Goal: Transaction & Acquisition: Purchase product/service

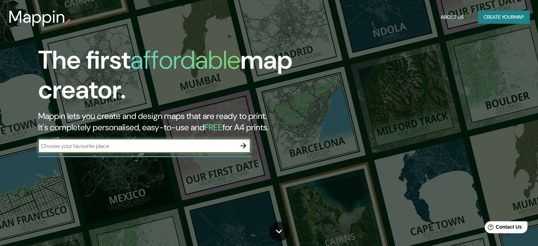
click at [132, 146] on input "text" at bounding box center [137, 146] width 198 height 8
type input "coyotillos"
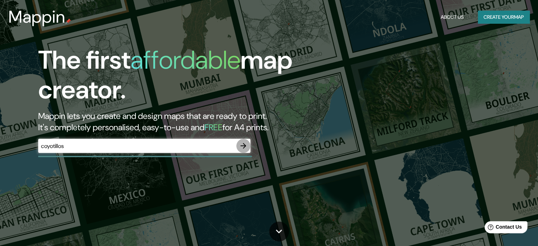
click at [244, 147] on icon "button" at bounding box center [244, 146] width 6 height 6
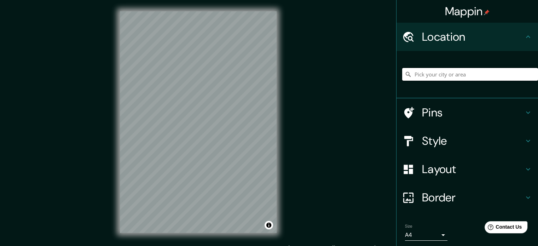
click at [464, 78] on input "Pick your city or area" at bounding box center [471, 74] width 136 height 13
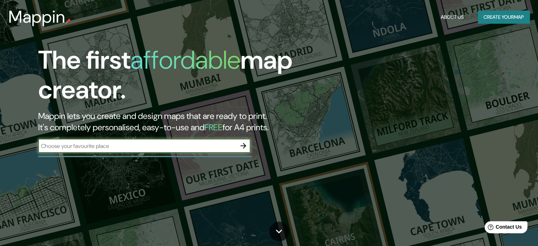
click at [141, 144] on input "text" at bounding box center [137, 146] width 198 height 8
type input "Coyotillos Queretaro"
click at [244, 139] on button "button" at bounding box center [243, 146] width 14 height 14
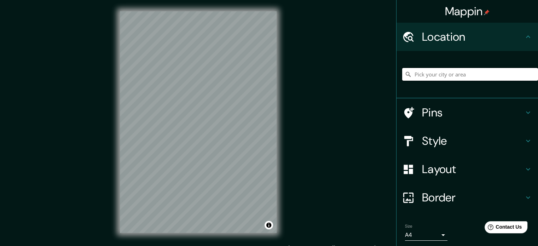
click at [472, 73] on input "Pick your city or area" at bounding box center [471, 74] width 136 height 13
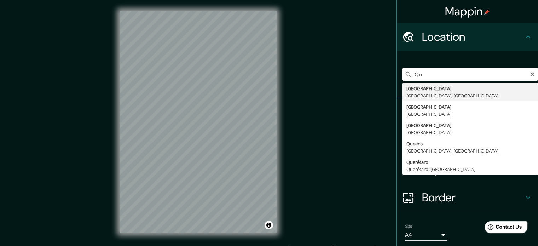
type input "Q"
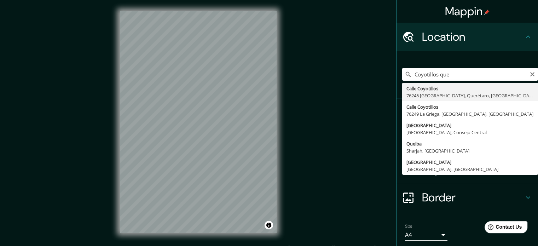
type input "[GEOGRAPHIC_DATA], [GEOGRAPHIC_DATA], [GEOGRAPHIC_DATA], [GEOGRAPHIC_DATA]"
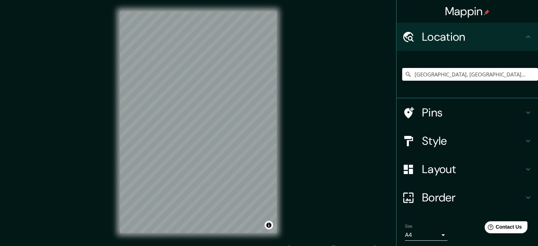
click at [511, 119] on h4 "Pins" at bounding box center [473, 112] width 102 height 14
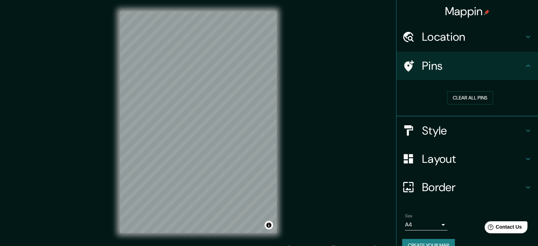
click at [524, 69] on icon at bounding box center [528, 66] width 8 height 8
click at [524, 63] on icon at bounding box center [528, 66] width 8 height 8
click at [525, 130] on icon at bounding box center [528, 130] width 8 height 8
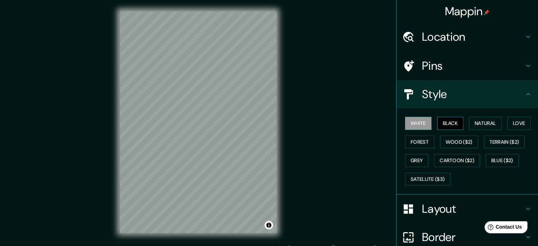
click at [450, 123] on button "Black" at bounding box center [451, 123] width 27 height 13
click at [412, 123] on button "White" at bounding box center [418, 123] width 27 height 13
click at [482, 123] on button "Natural" at bounding box center [485, 123] width 33 height 13
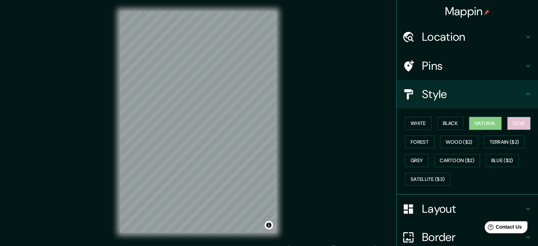
click at [510, 122] on button "Love" at bounding box center [519, 123] width 23 height 13
click at [424, 139] on button "Forest" at bounding box center [419, 142] width 29 height 13
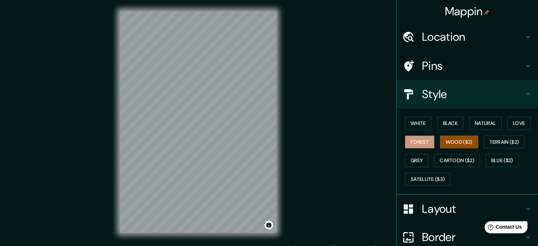
click at [444, 142] on button "Wood ($2)" at bounding box center [459, 142] width 38 height 13
click at [504, 143] on button "Terrain ($2)" at bounding box center [504, 142] width 41 height 13
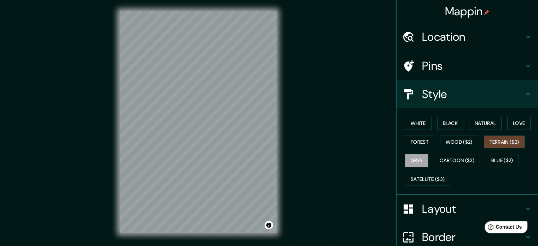
click at [416, 158] on button "Grey" at bounding box center [416, 160] width 23 height 13
click at [422, 144] on button "Forest" at bounding box center [419, 142] width 29 height 13
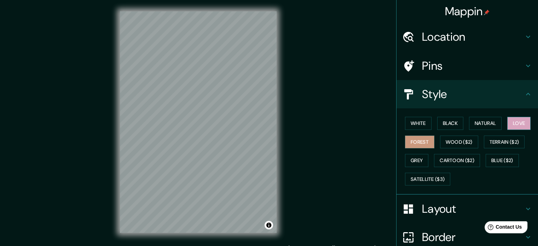
click at [513, 117] on button "Love" at bounding box center [519, 123] width 23 height 13
click at [480, 126] on button "Natural" at bounding box center [485, 123] width 33 height 13
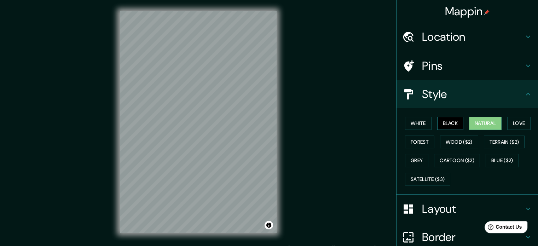
click at [453, 121] on button "Black" at bounding box center [451, 123] width 27 height 13
click at [411, 123] on button "White" at bounding box center [418, 123] width 27 height 13
click at [486, 120] on button "Natural" at bounding box center [485, 123] width 33 height 13
click at [421, 121] on button "White" at bounding box center [418, 123] width 27 height 13
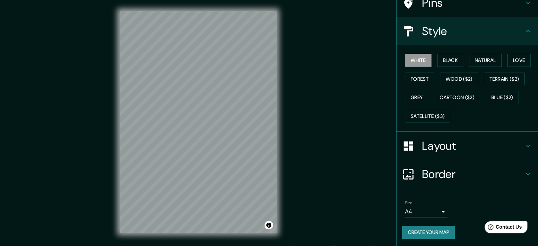
click at [477, 143] on h4 "Layout" at bounding box center [473, 146] width 102 height 14
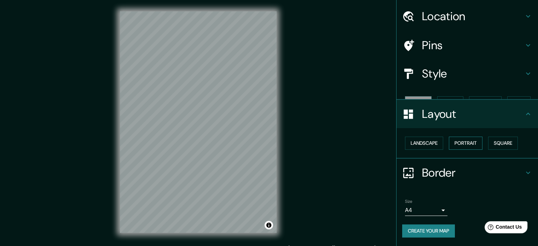
scroll to position [8, 0]
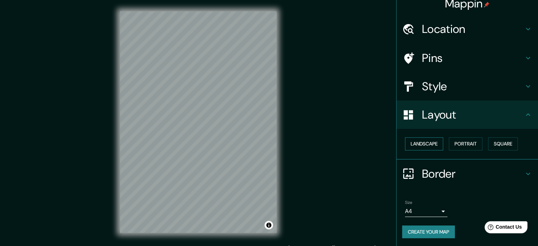
click at [424, 139] on button "Landscape" at bounding box center [424, 143] width 38 height 13
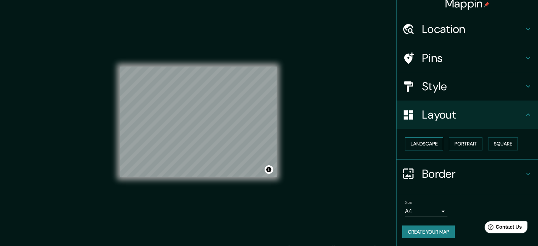
click at [424, 139] on button "Landscape" at bounding box center [424, 143] width 38 height 13
click at [468, 141] on button "Portrait" at bounding box center [466, 143] width 34 height 13
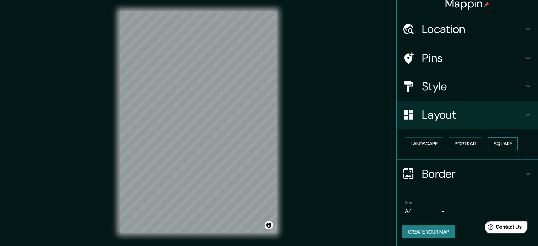
click at [508, 147] on button "Square" at bounding box center [504, 143] width 30 height 13
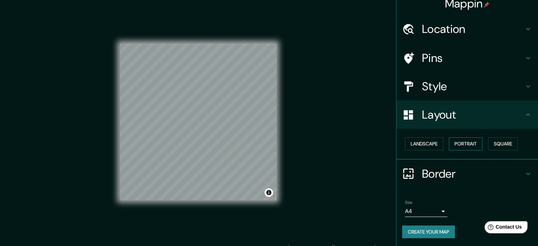
click at [464, 143] on button "Portrait" at bounding box center [466, 143] width 34 height 13
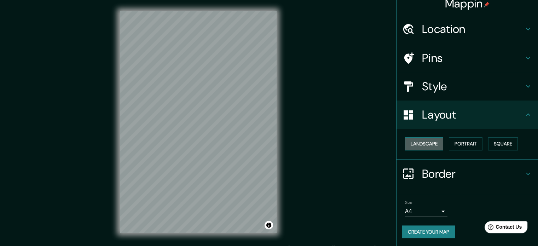
click at [434, 147] on button "Landscape" at bounding box center [424, 143] width 38 height 13
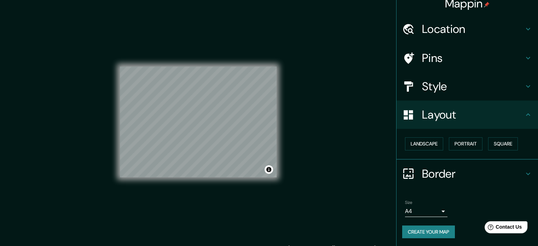
click at [480, 144] on div "Landscape [GEOGRAPHIC_DATA]" at bounding box center [471, 144] width 136 height 19
click at [473, 141] on button "Portrait" at bounding box center [466, 143] width 34 height 13
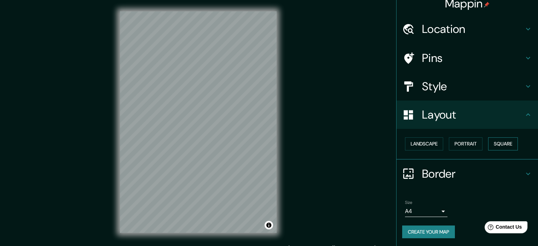
click at [507, 146] on button "Square" at bounding box center [504, 143] width 30 height 13
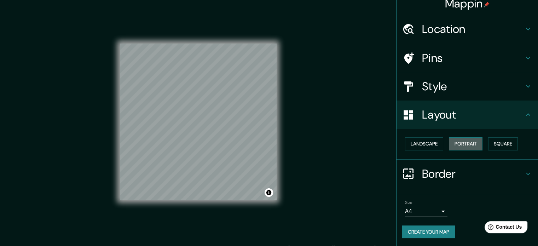
click at [459, 145] on button "Portrait" at bounding box center [466, 143] width 34 height 13
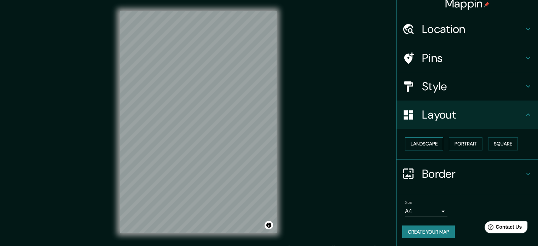
click at [426, 143] on button "Landscape" at bounding box center [424, 143] width 38 height 13
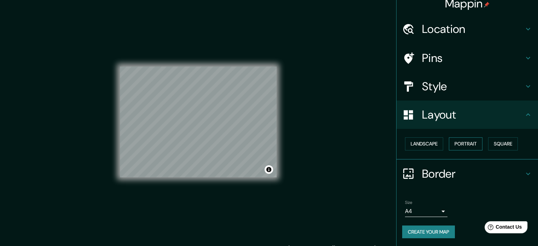
click at [450, 143] on button "Portrait" at bounding box center [466, 143] width 34 height 13
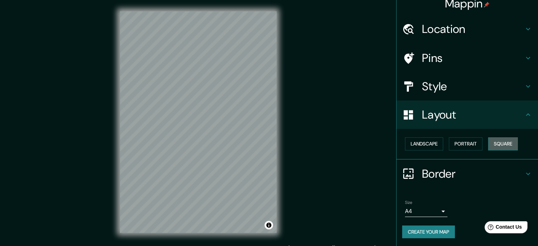
click at [509, 141] on button "Square" at bounding box center [504, 143] width 30 height 13
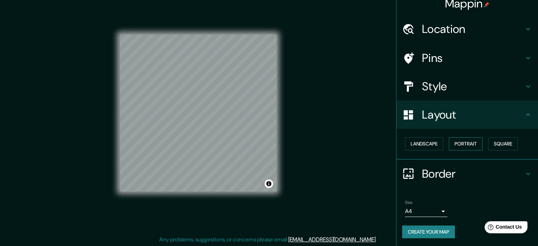
scroll to position [9, 0]
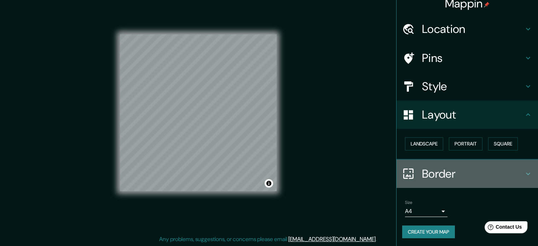
click at [525, 170] on icon at bounding box center [528, 174] width 8 height 8
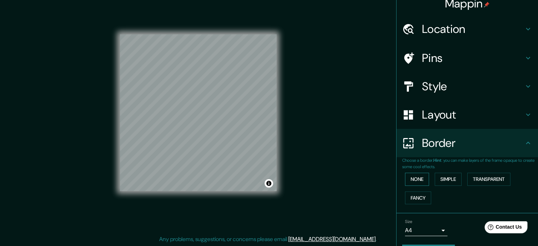
click at [419, 179] on button "None" at bounding box center [417, 179] width 24 height 13
click at [445, 181] on button "Simple" at bounding box center [448, 179] width 27 height 13
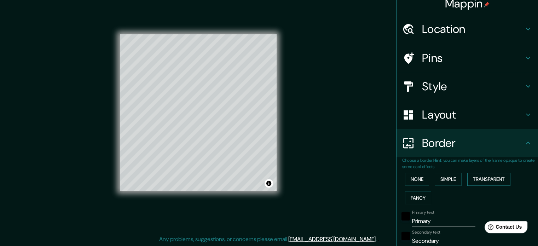
click at [492, 180] on button "Transparent" at bounding box center [489, 179] width 43 height 13
click at [415, 199] on button "Fancy" at bounding box center [418, 198] width 26 height 13
click at [409, 178] on button "None" at bounding box center [417, 179] width 24 height 13
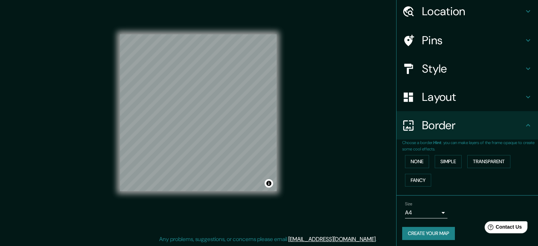
scroll to position [27, 0]
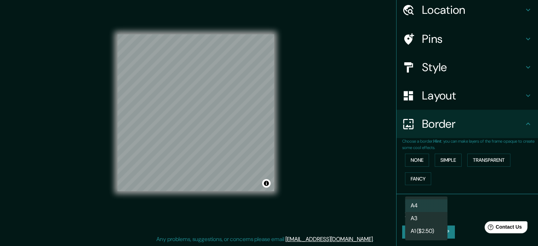
click at [438, 208] on body "Mappin Location [GEOGRAPHIC_DATA], [GEOGRAPHIC_DATA], [GEOGRAPHIC_DATA] Pins St…" at bounding box center [269, 114] width 538 height 246
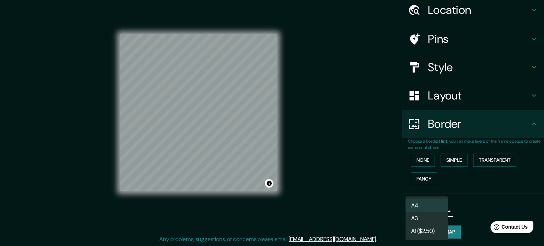
click at [474, 213] on div at bounding box center [272, 123] width 544 height 246
click at [432, 212] on body "Mappin Location [GEOGRAPHIC_DATA], [GEOGRAPHIC_DATA], [GEOGRAPHIC_DATA] Pins St…" at bounding box center [272, 114] width 544 height 246
click at [431, 220] on li "A3" at bounding box center [426, 218] width 42 height 13
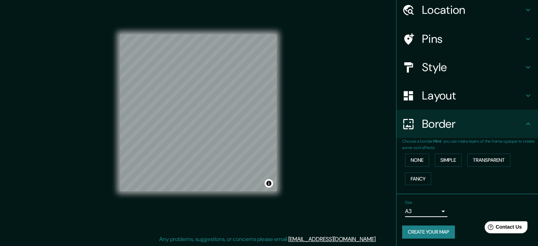
click at [436, 214] on body "Mappin Location [GEOGRAPHIC_DATA], [GEOGRAPHIC_DATA], [GEOGRAPHIC_DATA] Pins St…" at bounding box center [269, 114] width 538 height 246
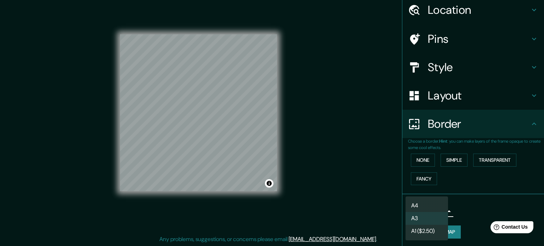
click at [438, 202] on li "A4" at bounding box center [426, 205] width 42 height 13
type input "single"
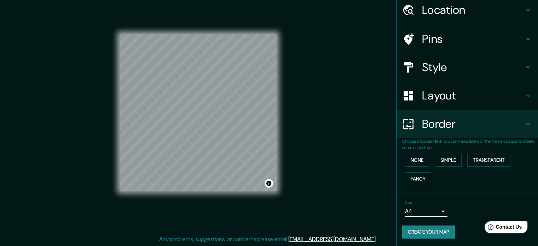
click at [438, 234] on button "Create your map" at bounding box center [429, 232] width 53 height 13
click at [438, 236] on div "Create your map" at bounding box center [468, 232] width 130 height 13
click at [440, 227] on button "Create your map" at bounding box center [429, 232] width 53 height 13
click at [440, 227] on div "Create your map" at bounding box center [468, 232] width 130 height 13
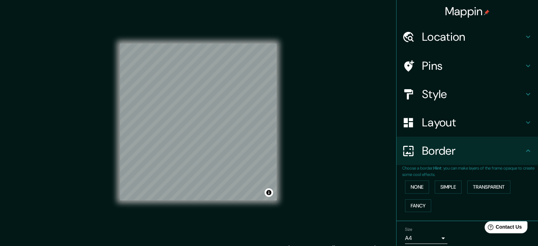
scroll to position [0, 0]
click at [525, 33] on icon at bounding box center [528, 37] width 8 height 8
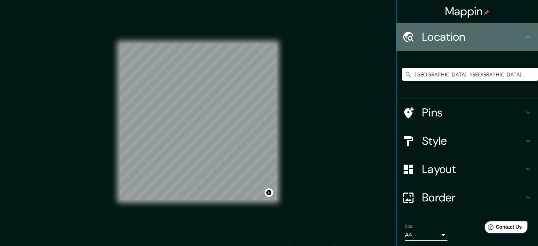
click at [524, 35] on icon at bounding box center [528, 37] width 8 height 8
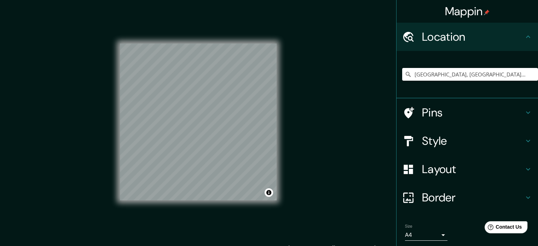
click at [525, 34] on icon at bounding box center [528, 37] width 8 height 8
click at [524, 36] on icon at bounding box center [528, 37] width 8 height 8
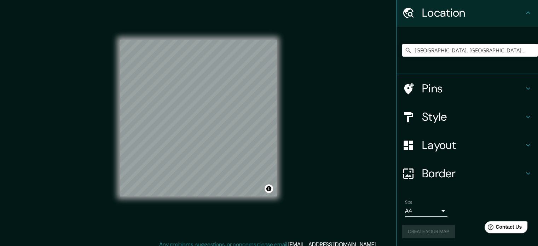
scroll to position [9, 0]
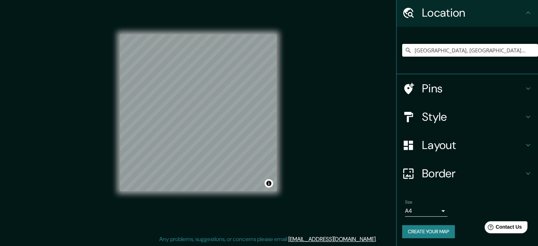
click at [423, 232] on button "Create your map" at bounding box center [429, 231] width 53 height 13
click at [426, 232] on div "Create your map" at bounding box center [468, 231] width 130 height 13
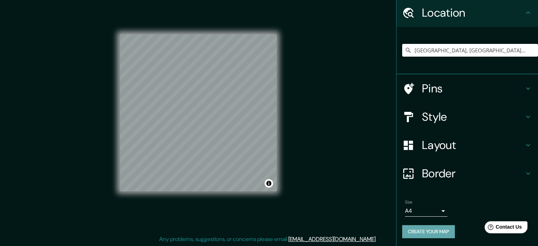
click at [438, 227] on button "Create your map" at bounding box center [429, 231] width 53 height 13
click at [438, 227] on div "Create your map" at bounding box center [468, 231] width 130 height 13
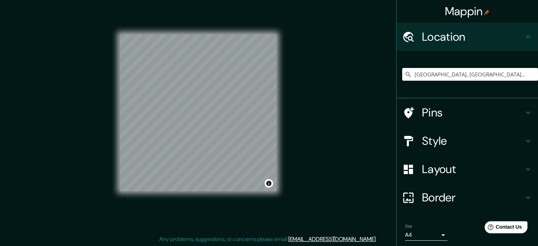
click at [475, 11] on h4 "Mappin" at bounding box center [467, 11] width 45 height 14
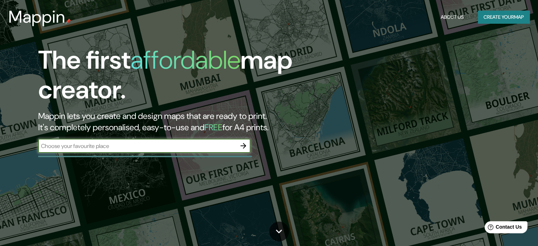
click at [492, 18] on button "Create your map" at bounding box center [504, 17] width 52 height 13
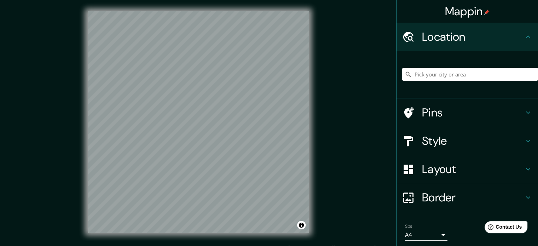
click at [444, 76] on input "Pick your city or area" at bounding box center [471, 74] width 136 height 13
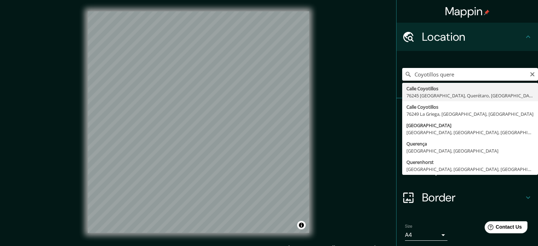
type input "[GEOGRAPHIC_DATA], [GEOGRAPHIC_DATA], [GEOGRAPHIC_DATA], [GEOGRAPHIC_DATA]"
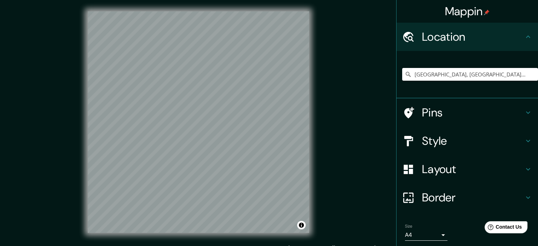
click at [463, 112] on h4 "Pins" at bounding box center [473, 112] width 102 height 14
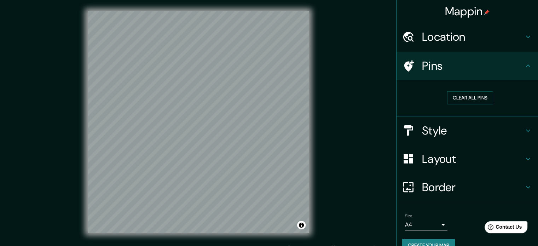
click at [518, 70] on h4 "Pins" at bounding box center [473, 66] width 102 height 14
click at [478, 102] on button "Clear all pins" at bounding box center [470, 97] width 46 height 13
click at [453, 97] on button "Clear all pins" at bounding box center [470, 97] width 46 height 13
click at [524, 66] on icon at bounding box center [528, 66] width 8 height 8
click at [524, 129] on icon at bounding box center [528, 130] width 8 height 8
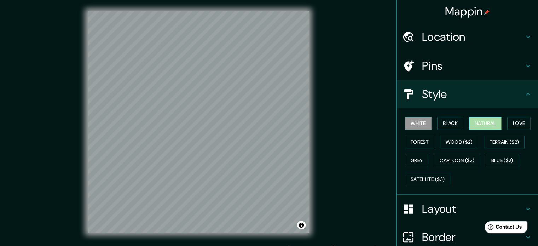
click at [490, 121] on button "Natural" at bounding box center [485, 123] width 33 height 13
click at [403, 130] on div "White Black Natural Love Forest Wood ($2) Terrain ($2) Grey Cartoon ($2) Blue (…" at bounding box center [471, 151] width 136 height 74
click at [421, 119] on button "White" at bounding box center [418, 123] width 27 height 13
click at [519, 87] on div "Style" at bounding box center [468, 94] width 142 height 28
click at [524, 91] on icon at bounding box center [528, 94] width 8 height 8
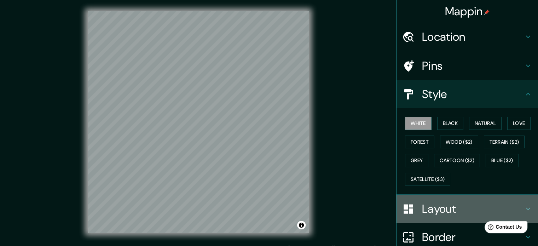
click at [524, 205] on icon at bounding box center [528, 209] width 8 height 8
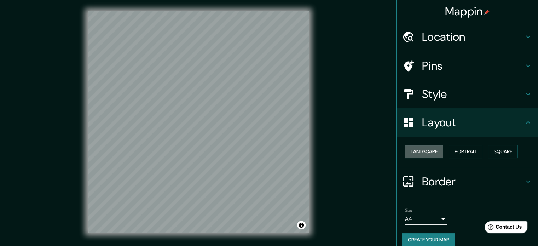
click at [424, 149] on button "Landscape" at bounding box center [424, 151] width 38 height 13
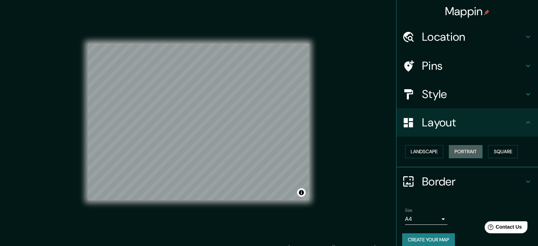
click at [466, 151] on button "Portrait" at bounding box center [466, 151] width 34 height 13
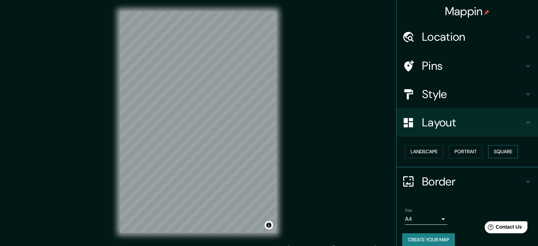
click at [494, 150] on button "Square" at bounding box center [504, 151] width 30 height 13
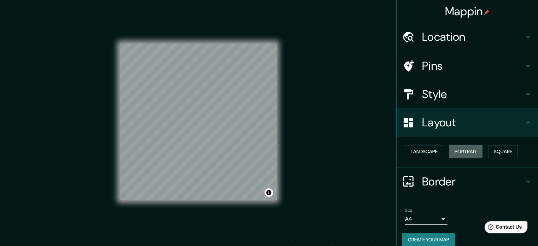
click at [461, 152] on button "Portrait" at bounding box center [466, 151] width 34 height 13
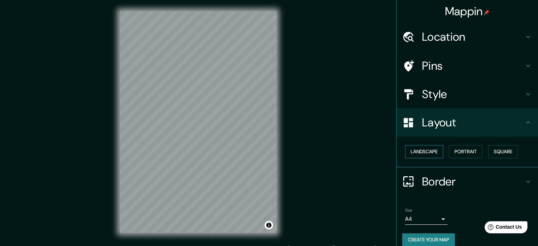
click at [430, 154] on button "Landscape" at bounding box center [424, 151] width 38 height 13
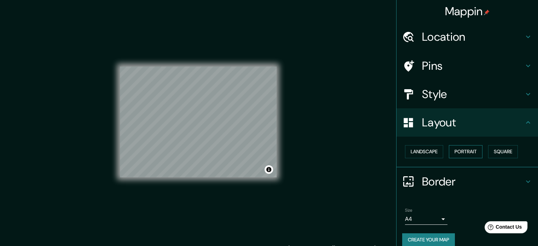
click at [462, 152] on button "Portrait" at bounding box center [466, 151] width 34 height 13
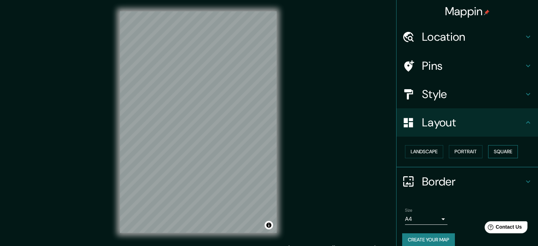
click at [501, 147] on button "Square" at bounding box center [504, 151] width 30 height 13
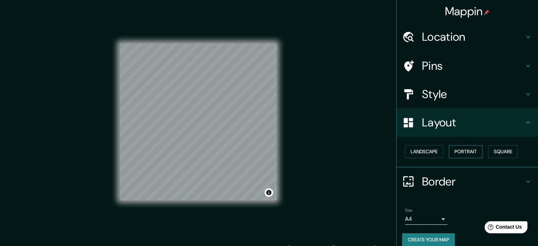
click at [460, 150] on button "Portrait" at bounding box center [466, 151] width 34 height 13
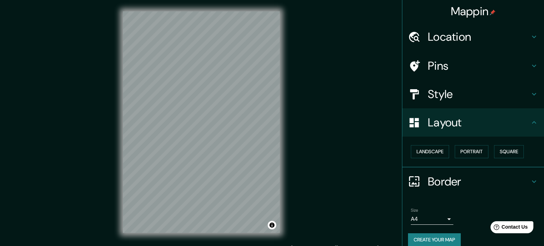
click at [432, 217] on body "Mappin Location [GEOGRAPHIC_DATA], [GEOGRAPHIC_DATA], [GEOGRAPHIC_DATA] Pins St…" at bounding box center [272, 123] width 544 height 246
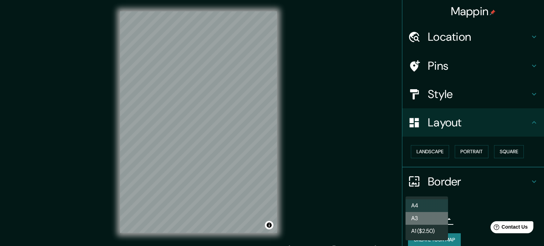
click at [435, 217] on li "A3" at bounding box center [426, 218] width 42 height 13
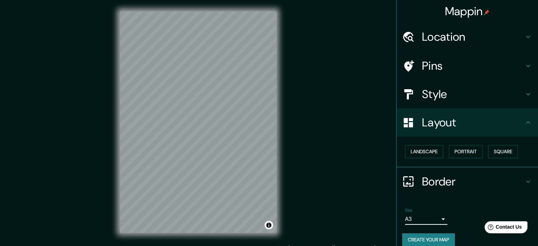
click at [438, 217] on body "Mappin Location [GEOGRAPHIC_DATA], [GEOGRAPHIC_DATA], [GEOGRAPHIC_DATA] Pins St…" at bounding box center [269, 123] width 538 height 246
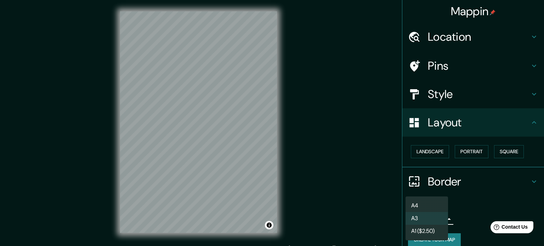
click at [441, 202] on li "A4" at bounding box center [426, 205] width 42 height 13
type input "single"
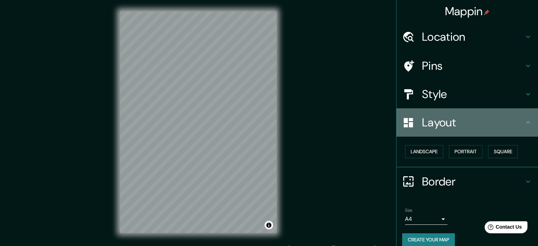
click at [517, 123] on h4 "Layout" at bounding box center [473, 122] width 102 height 14
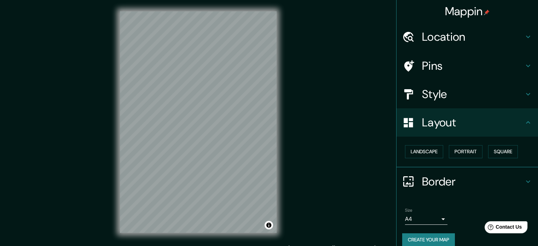
click at [434, 159] on div "Landscape [GEOGRAPHIC_DATA]" at bounding box center [471, 151] width 136 height 19
click at [430, 153] on button "Landscape" at bounding box center [424, 151] width 38 height 13
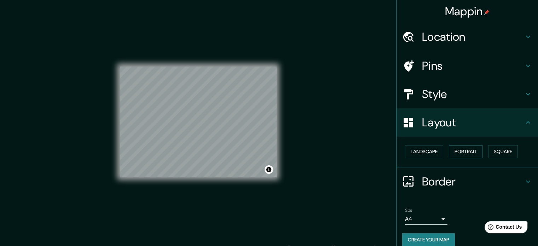
click at [456, 155] on button "Portrait" at bounding box center [466, 151] width 34 height 13
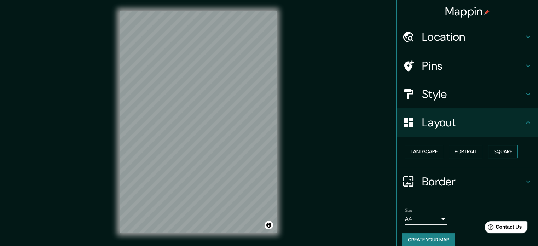
click at [490, 154] on button "Square" at bounding box center [504, 151] width 30 height 13
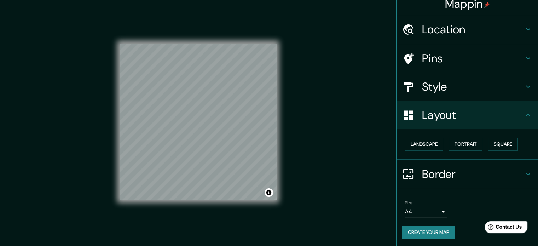
scroll to position [8, 0]
click at [447, 229] on button "Create your map" at bounding box center [429, 232] width 53 height 13
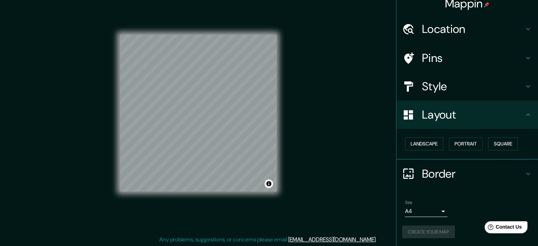
scroll to position [9, 0]
click at [337, 239] on link "[EMAIL_ADDRESS][DOMAIN_NAME]" at bounding box center [332, 238] width 87 height 7
click at [361, 49] on div "Mappin Location [GEOGRAPHIC_DATA], [GEOGRAPHIC_DATA], [GEOGRAPHIC_DATA] Pins St…" at bounding box center [269, 119] width 538 height 256
click at [509, 227] on span "Contact Us" at bounding box center [509, 227] width 27 height 6
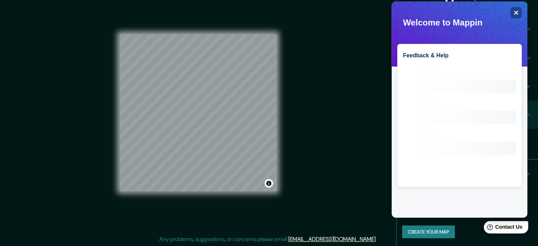
scroll to position [0, 0]
click at [517, 12] on icon at bounding box center [516, 13] width 5 height 5
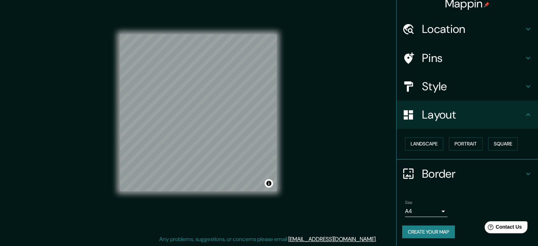
click at [435, 223] on div "Size A4 single Create your map" at bounding box center [468, 220] width 130 height 47
click at [435, 228] on button "Create your map" at bounding box center [429, 232] width 53 height 13
click at [435, 228] on div "Create your map" at bounding box center [468, 232] width 130 height 13
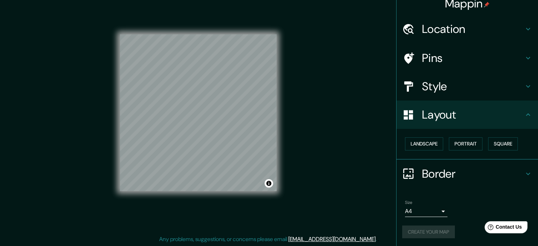
click at [435, 228] on div "Create your map" at bounding box center [468, 232] width 130 height 13
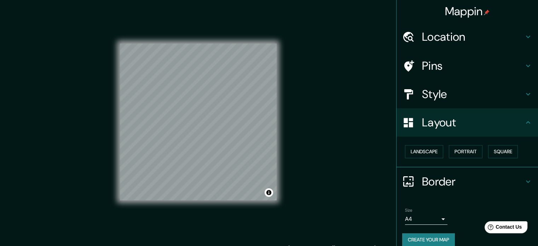
click at [452, 15] on h4 "Mappin" at bounding box center [467, 11] width 45 height 14
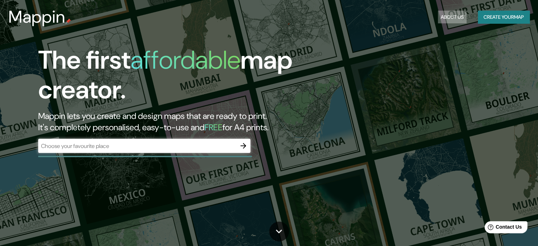
click at [457, 19] on button "About Us" at bounding box center [452, 17] width 29 height 13
click at [444, 16] on button "About Us" at bounding box center [452, 17] width 29 height 13
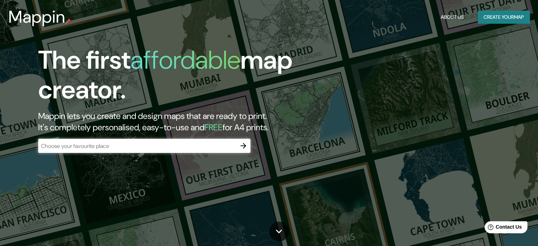
click at [95, 62] on h1 "The first affordable map creator." at bounding box center [172, 77] width 269 height 65
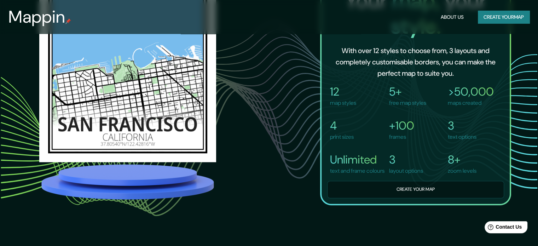
scroll to position [512, 0]
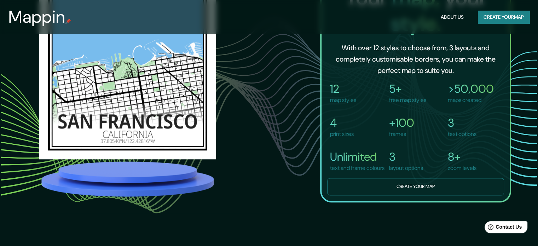
click at [417, 186] on button "Create your map" at bounding box center [415, 186] width 177 height 17
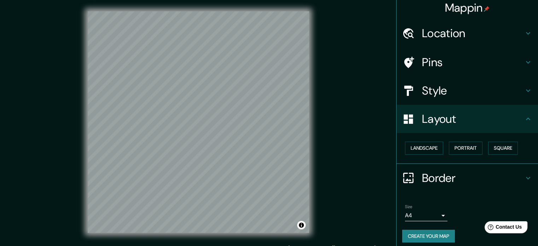
scroll to position [8, 0]
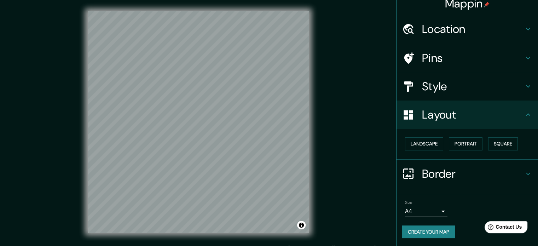
click at [421, 232] on button "Create your map" at bounding box center [429, 232] width 53 height 13
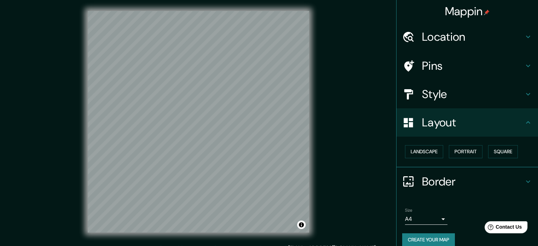
scroll to position [0, 0]
